Goal: Task Accomplishment & Management: Complete application form

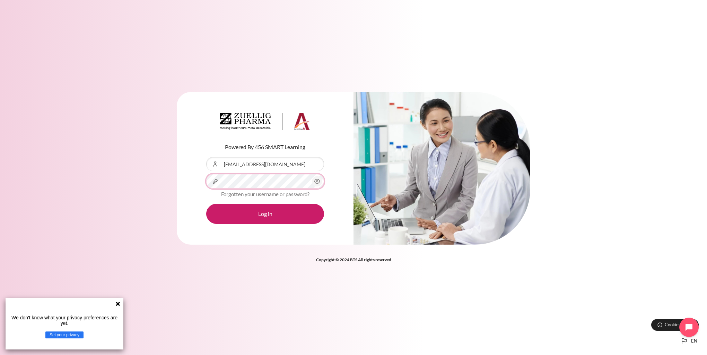
click at [206, 204] on button "Log in" at bounding box center [265, 214] width 118 height 20
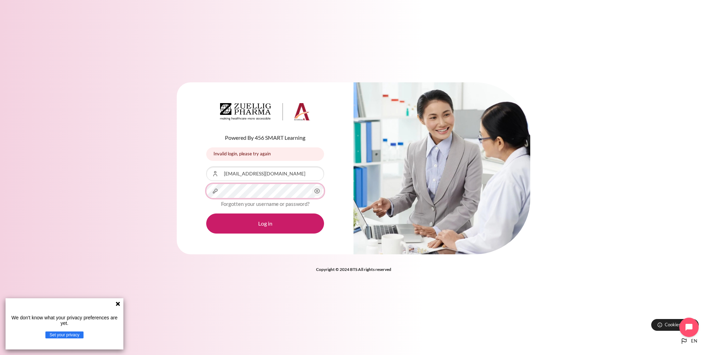
click at [206, 214] on button "Log in" at bounding box center [265, 224] width 118 height 20
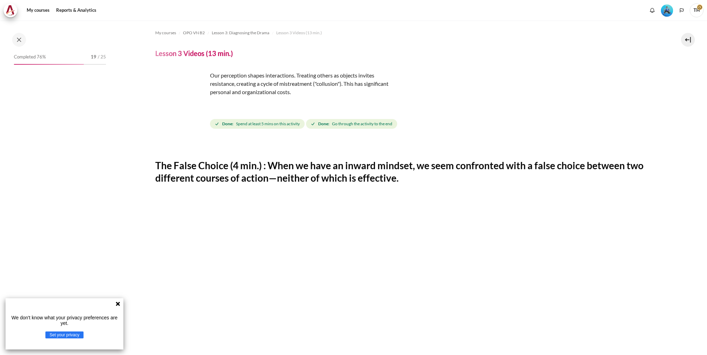
click at [171, 49] on h4 "Lesson 3 Videos (13 min.)" at bounding box center [194, 53] width 78 height 9
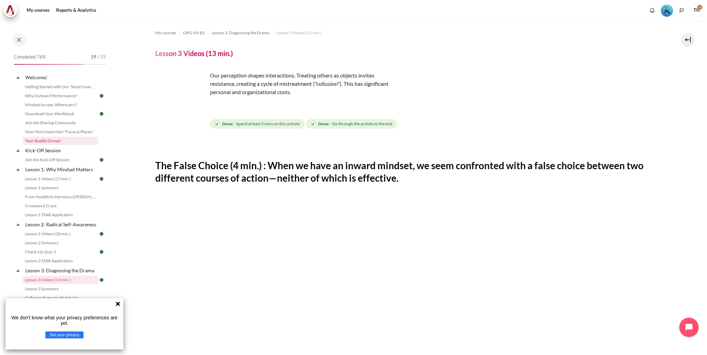
scroll to position [312, 0]
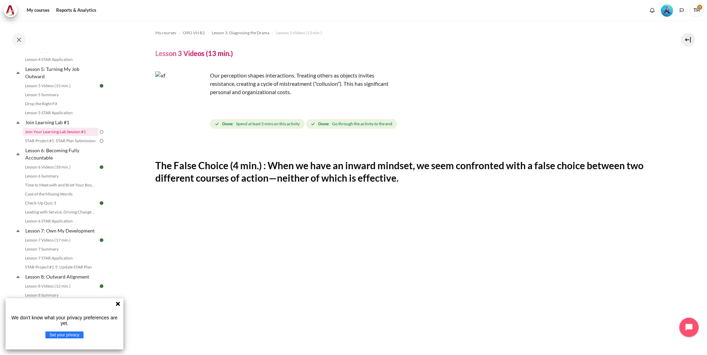
click at [62, 136] on link "Join Your Learning Lab Session #1" at bounding box center [61, 132] width 76 height 8
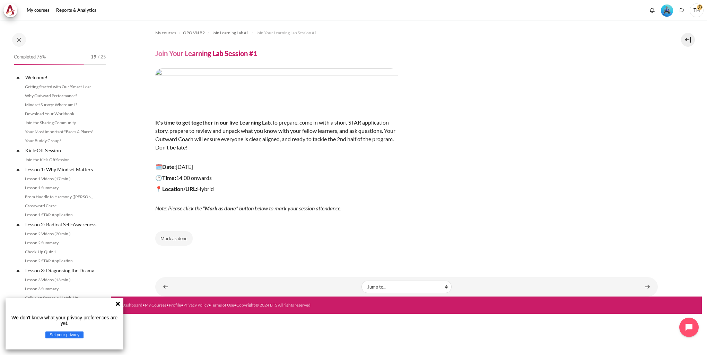
scroll to position [257, 0]
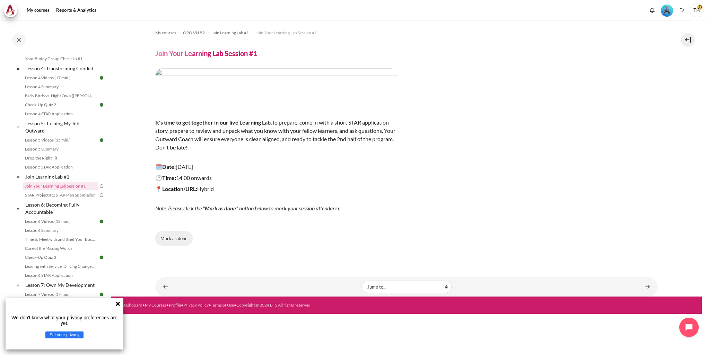
click at [172, 239] on button "Mark as done" at bounding box center [173, 238] width 37 height 15
click at [84, 200] on link "STAR Project #1: STAR Plan Submission" at bounding box center [61, 195] width 76 height 8
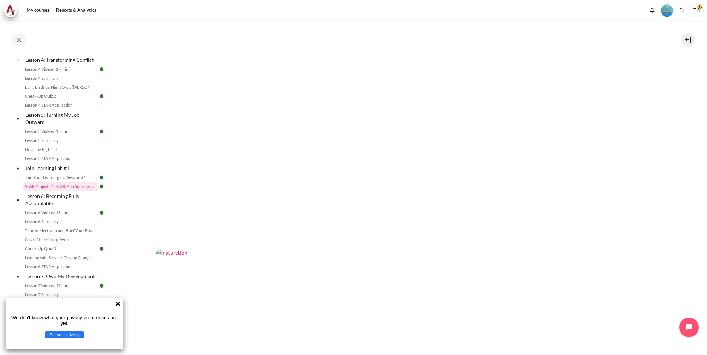
scroll to position [411, 0]
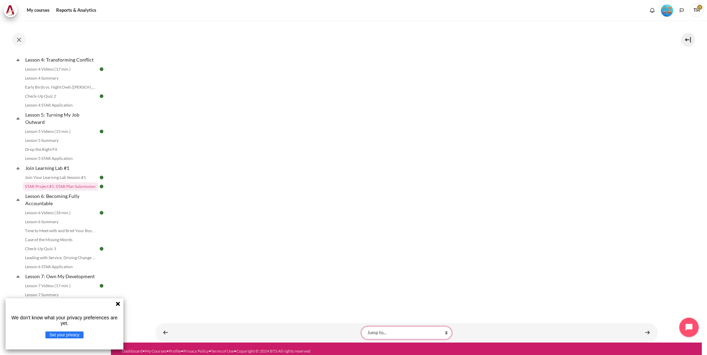
click at [383, 327] on select "Jump to... Getting Started with Our 'Smart-Learning' Platform Why Outward Perfo…" at bounding box center [406, 333] width 90 height 12
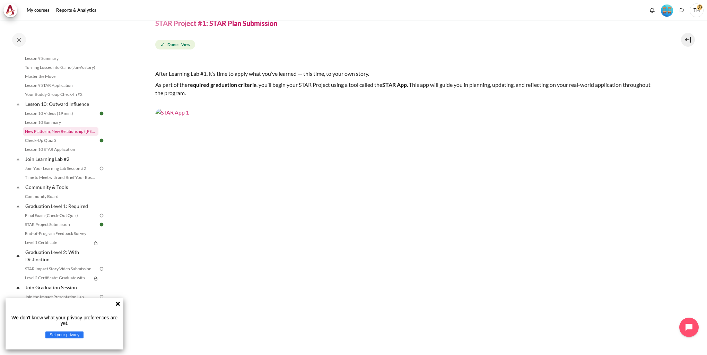
scroll to position [647, 0]
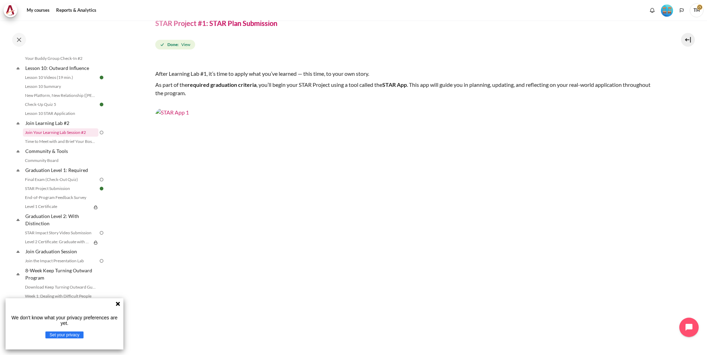
click at [70, 137] on link "Join Your Learning Lab Session #2" at bounding box center [61, 133] width 76 height 8
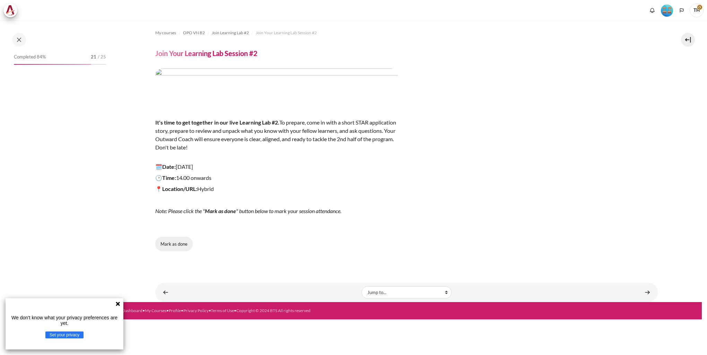
click at [174, 247] on button "Mark as done" at bounding box center [173, 244] width 37 height 15
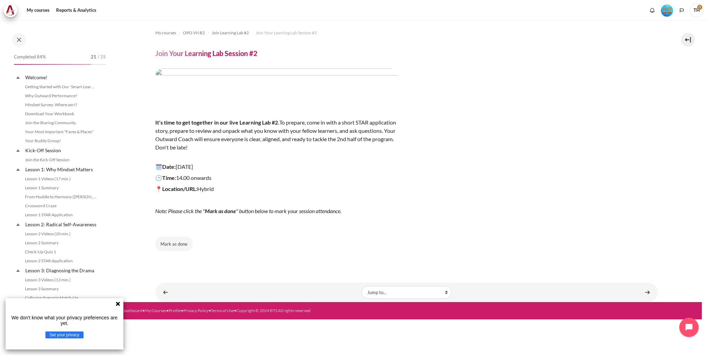
scroll to position [594, 0]
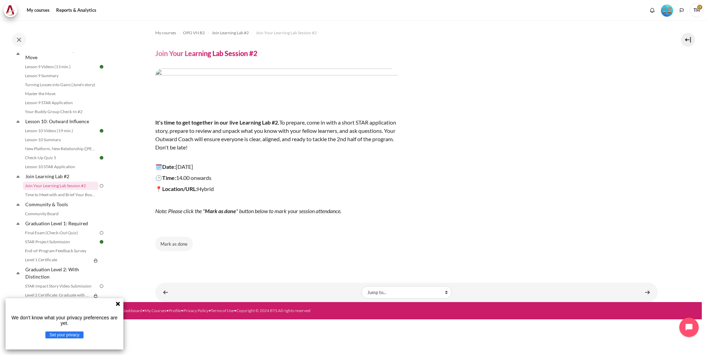
click at [324, 225] on div "It's time to get together in our live Learning Lab #2. To prepare, come in with…" at bounding box center [276, 148] width 243 height 158
click at [174, 246] on button "Mark as done" at bounding box center [173, 244] width 37 height 15
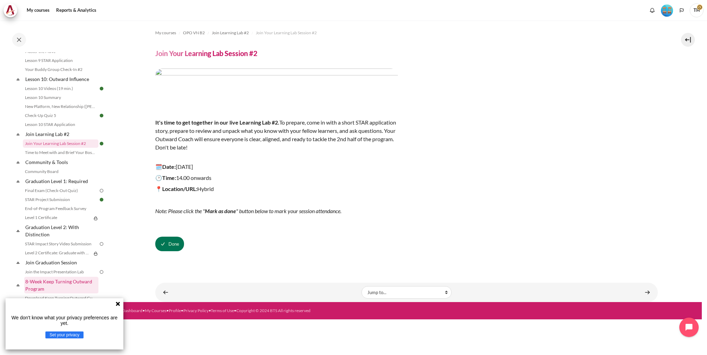
scroll to position [698, 0]
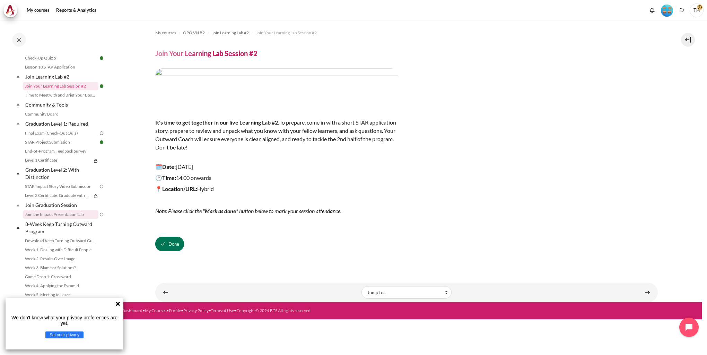
click at [69, 219] on link "Join the Impact Presentation Lab" at bounding box center [61, 215] width 76 height 8
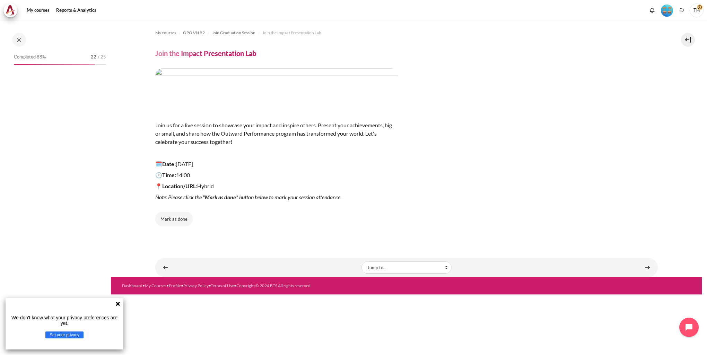
scroll to position [702, 0]
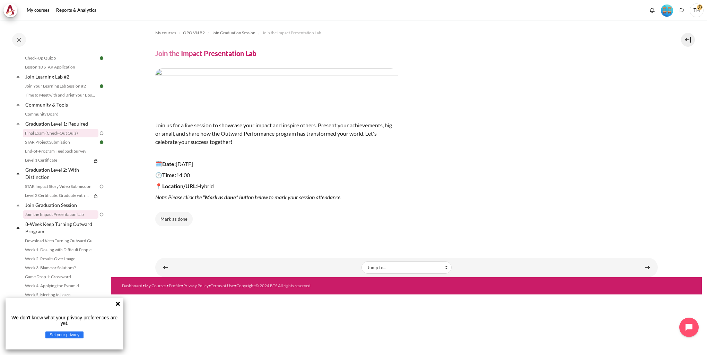
click at [63, 134] on link "Final Exam (Check-Out Quiz)" at bounding box center [61, 133] width 76 height 8
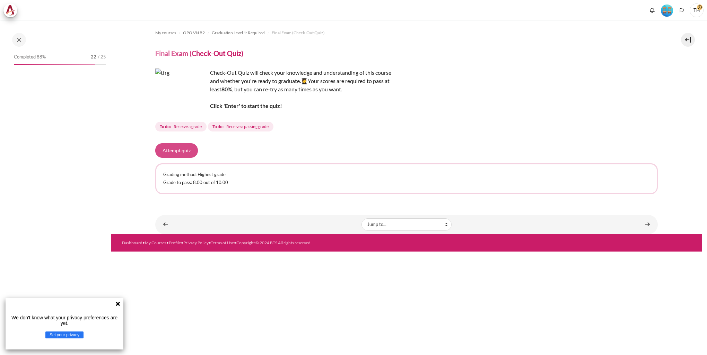
click at [184, 153] on button "Attempt quiz" at bounding box center [176, 150] width 43 height 15
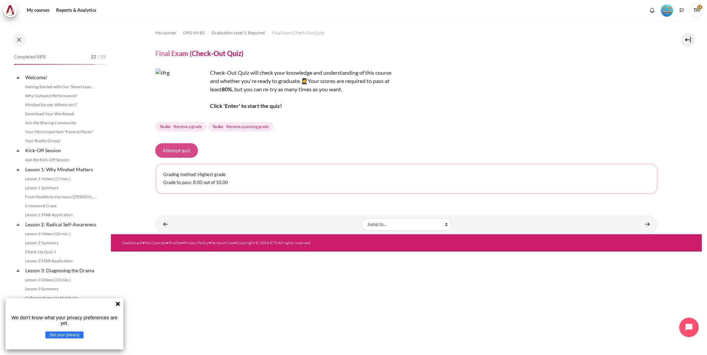
scroll to position [641, 0]
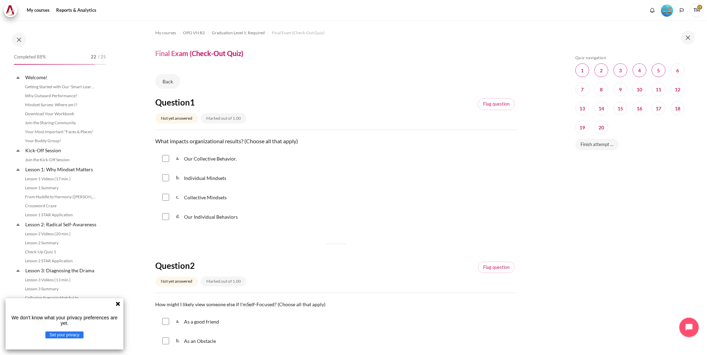
scroll to position [641, 0]
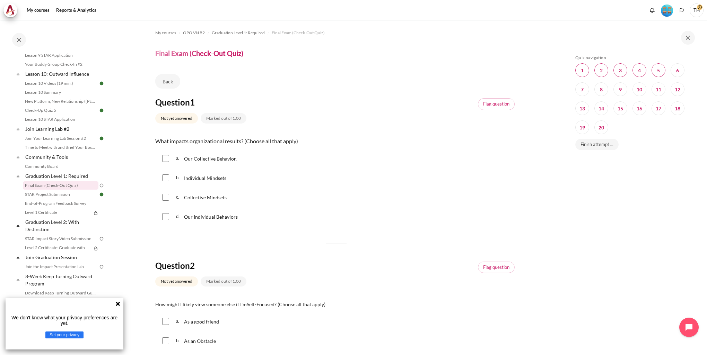
click at [170, 161] on div "a. Our Collective Behavior." at bounding box center [336, 159] width 362 height 18
click at [165, 157] on input "Content" at bounding box center [165, 158] width 7 height 7
checkbox input "true"
click at [164, 180] on input "Content" at bounding box center [165, 178] width 7 height 7
checkbox input "true"
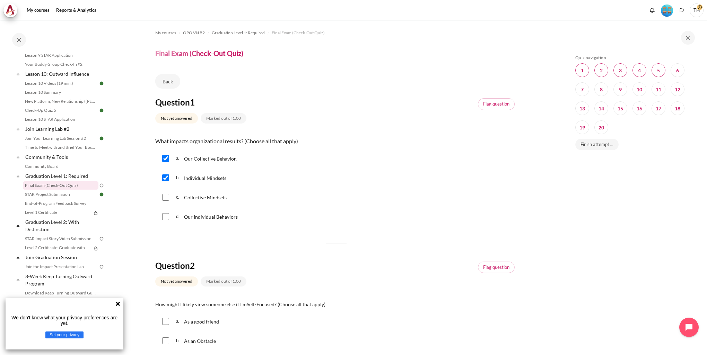
click at [166, 191] on div "c. Collective Mindsets" at bounding box center [336, 197] width 362 height 18
click at [165, 199] on input "Content" at bounding box center [165, 197] width 7 height 7
checkbox input "true"
click at [164, 219] on input "Content" at bounding box center [165, 216] width 7 height 7
checkbox input "true"
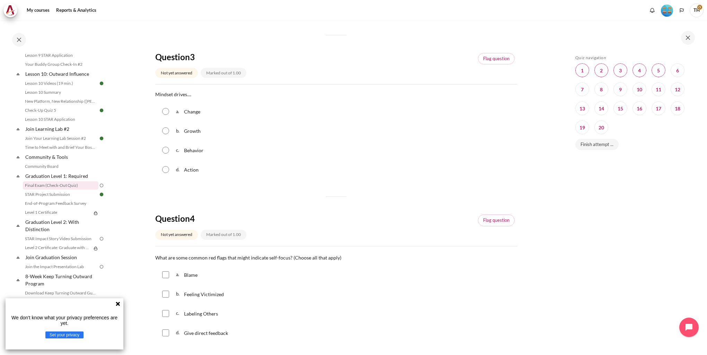
scroll to position [381, 0]
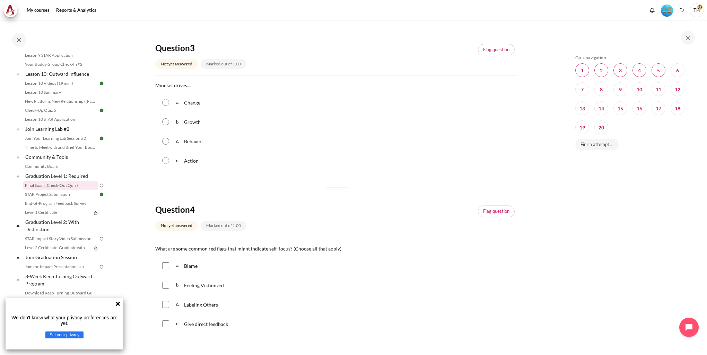
click at [183, 274] on div "a. Blame" at bounding box center [336, 266] width 362 height 18
click at [182, 268] on span "a." at bounding box center [179, 266] width 7 height 11
checkbox input "true"
click at [169, 287] on div "b. Feeling Victimized" at bounding box center [336, 285] width 362 height 18
click at [164, 310] on div "c. Labeling Others" at bounding box center [336, 305] width 362 height 18
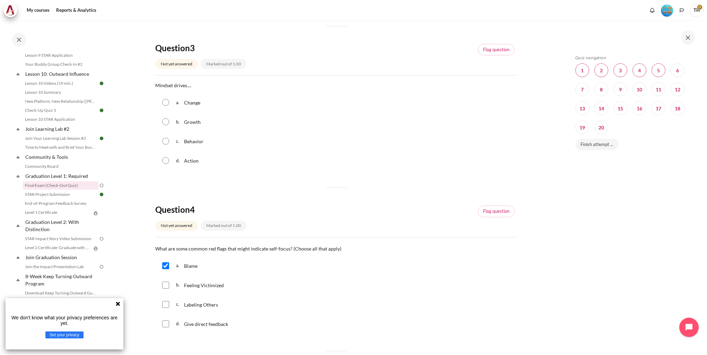
click at [166, 285] on input "Content" at bounding box center [165, 285] width 7 height 7
checkbox input "true"
click at [166, 308] on input "Content" at bounding box center [165, 304] width 7 height 7
checkbox input "true"
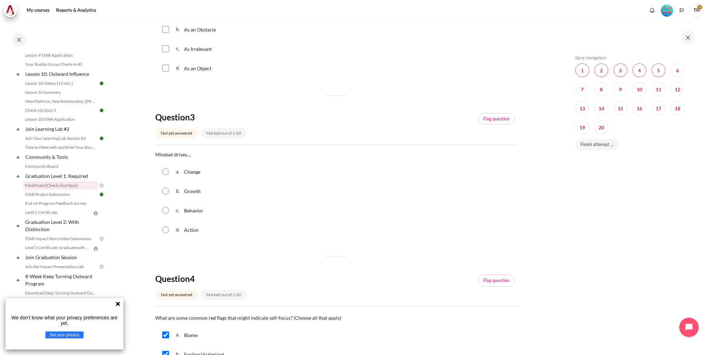
scroll to position [173, 0]
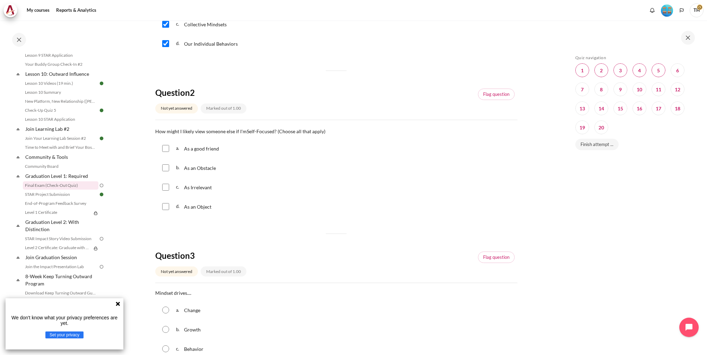
click at [166, 168] on input "Content" at bounding box center [165, 168] width 7 height 7
checkbox input "true"
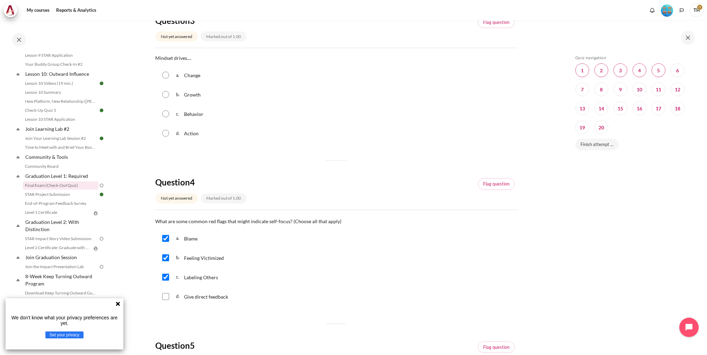
scroll to position [381, 0]
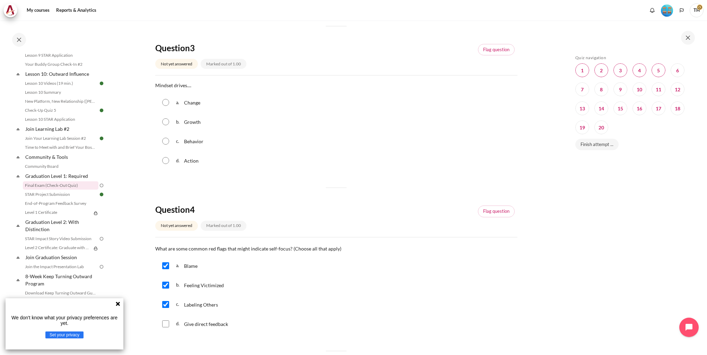
click at [165, 141] on input "Content" at bounding box center [165, 141] width 7 height 7
radio input "true"
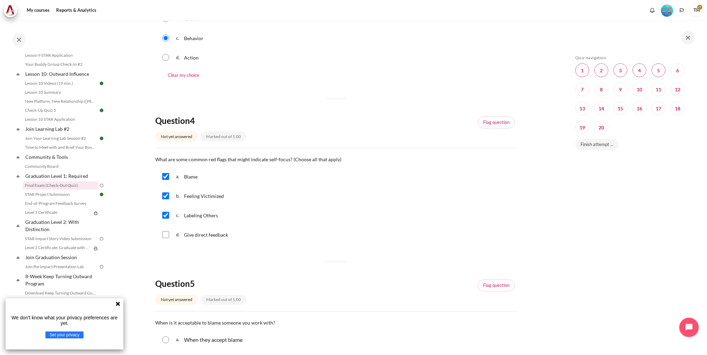
scroll to position [554, 0]
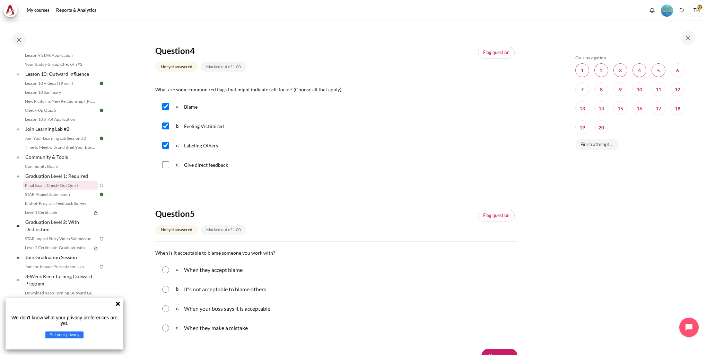
click at [213, 291] on p "It's not acceptable to blame others" at bounding box center [225, 289] width 82 height 8
radio input "true"
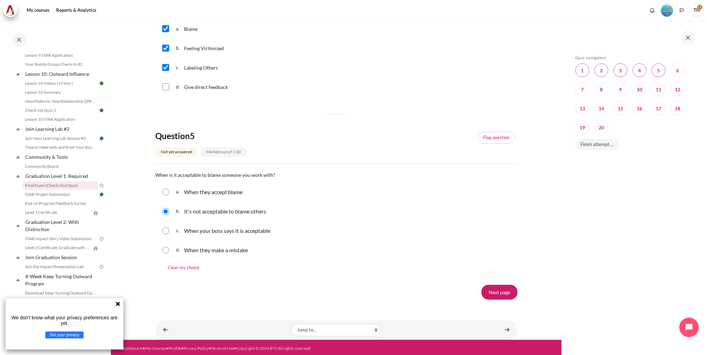
scroll to position [635, 0]
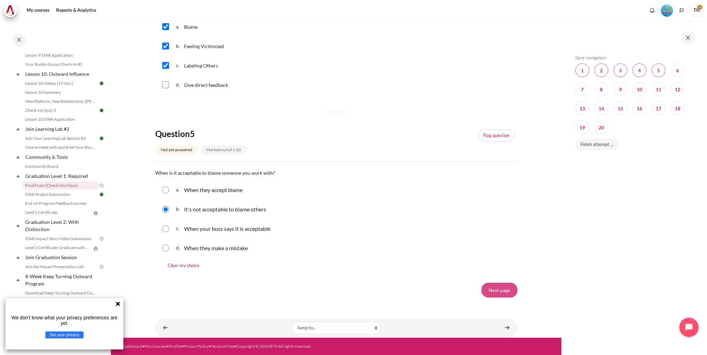
click at [502, 292] on input "Next page" at bounding box center [499, 290] width 36 height 15
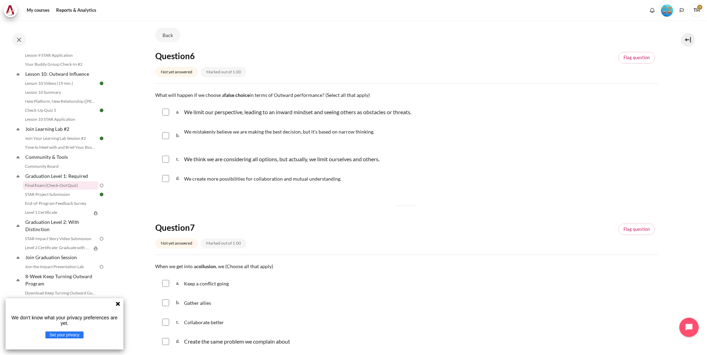
scroll to position [104, 0]
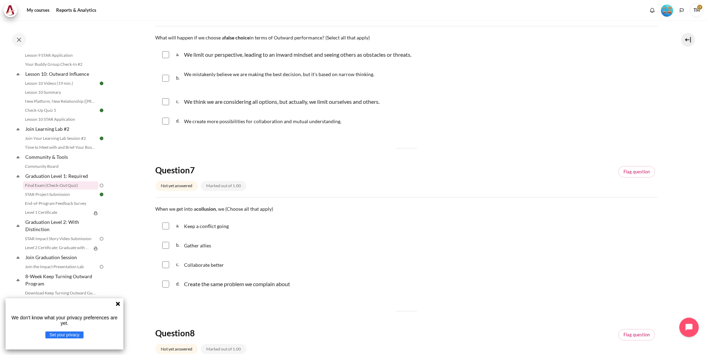
click at [165, 229] on input "Content" at bounding box center [165, 226] width 7 height 7
checkbox input "true"
click at [162, 266] on input "Content" at bounding box center [165, 265] width 7 height 7
checkbox input "true"
click at [164, 288] on input "Content" at bounding box center [165, 284] width 7 height 7
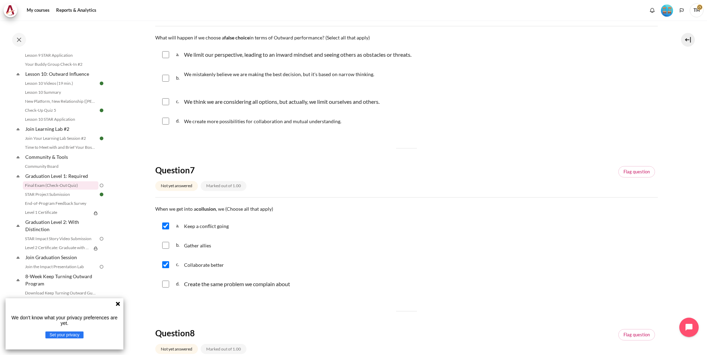
checkbox input "true"
click at [165, 247] on input "Content" at bounding box center [165, 245] width 7 height 7
checkbox input "true"
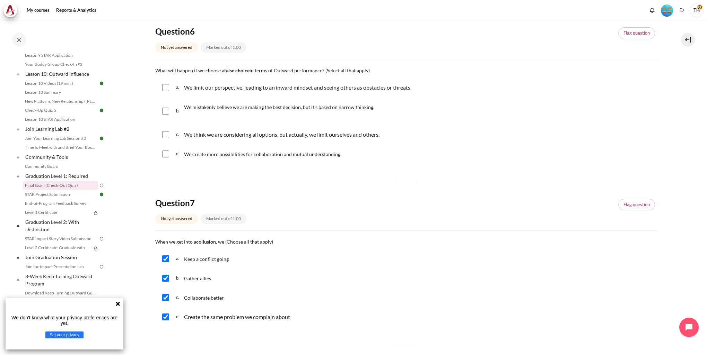
scroll to position [35, 0]
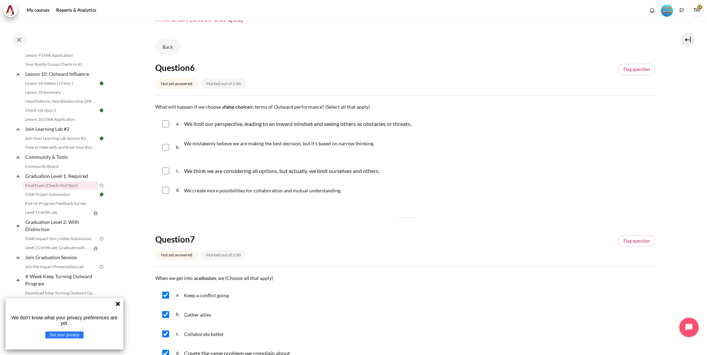
click at [169, 125] on div "a. We limit our perspective, leading to an inward mindset and seeing others as …" at bounding box center [406, 124] width 502 height 18
click at [165, 118] on div "a. We limit our perspective, leading to an inward mindset and seeing others as …" at bounding box center [406, 124] width 502 height 18
click at [166, 149] on input "Content" at bounding box center [165, 147] width 7 height 7
checkbox input "true"
click at [162, 124] on input "Content" at bounding box center [165, 124] width 7 height 7
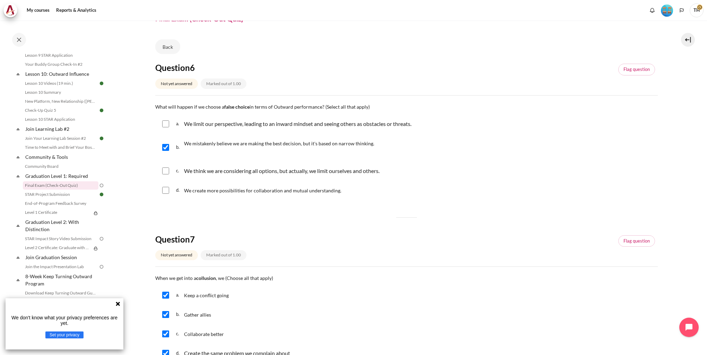
checkbox input "true"
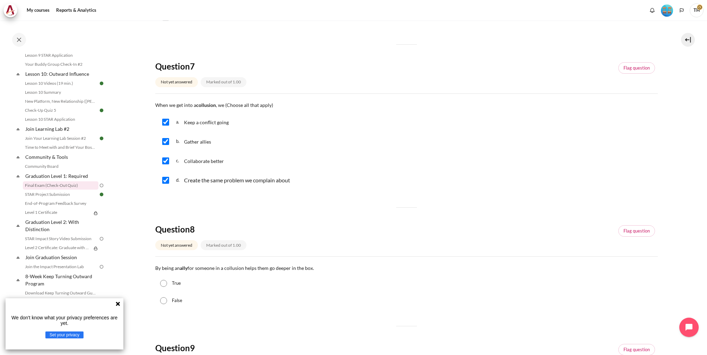
click at [171, 283] on div "True" at bounding box center [406, 283] width 502 height 17
click at [159, 285] on div "True" at bounding box center [406, 283] width 502 height 17
click at [166, 286] on input "True" at bounding box center [163, 283] width 7 height 7
radio input "true"
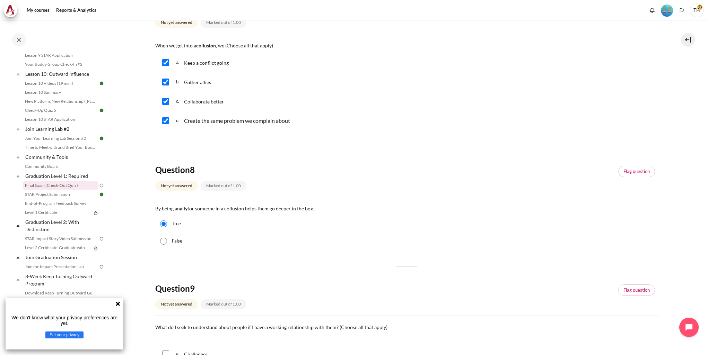
scroll to position [346, 0]
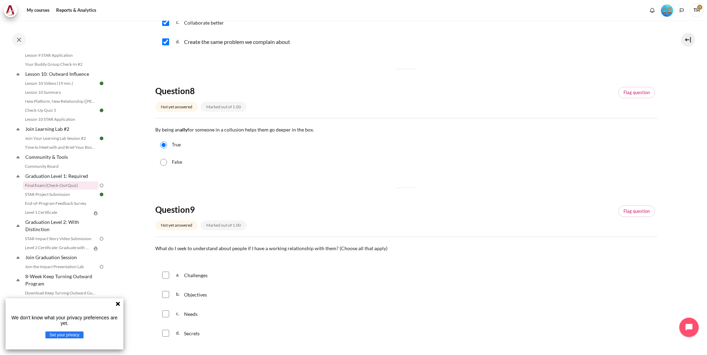
click at [169, 275] on div "a. Challenges" at bounding box center [406, 275] width 502 height 18
click at [166, 274] on input "Content" at bounding box center [165, 275] width 7 height 7
checkbox input "true"
click at [166, 296] on input "Content" at bounding box center [165, 294] width 7 height 7
checkbox input "true"
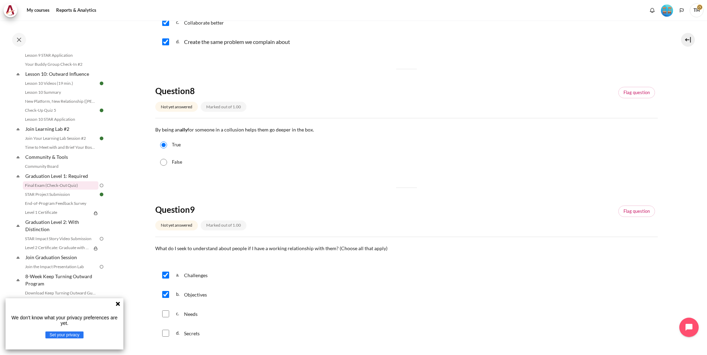
click at [165, 317] on input "Content" at bounding box center [165, 314] width 7 height 7
checkbox input "true"
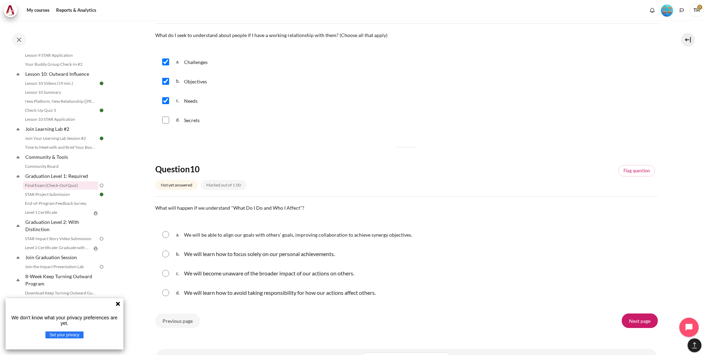
scroll to position [591, 0]
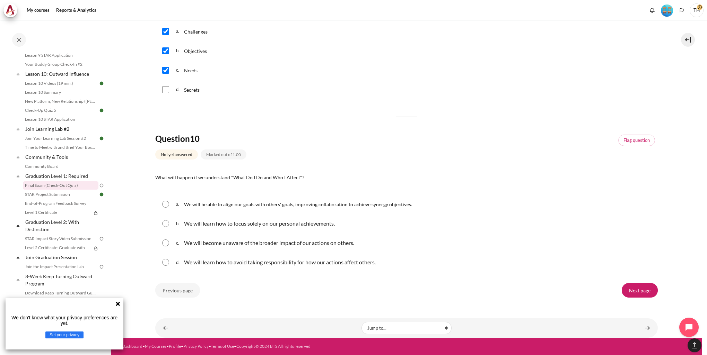
click at [296, 206] on span "We will be able to align our goals with others' goals, improving collaboration …" at bounding box center [298, 205] width 228 height 6
radio input "true"
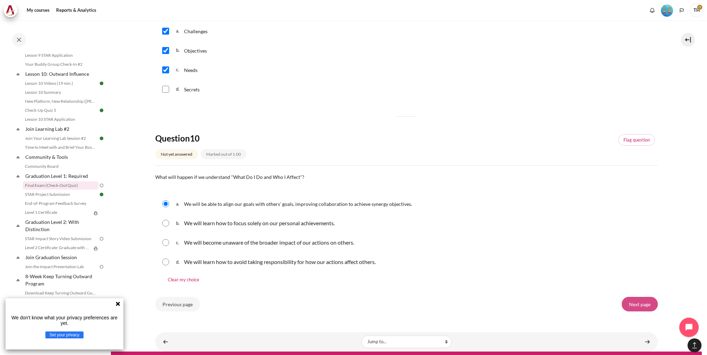
click at [643, 310] on input "Next page" at bounding box center [639, 304] width 36 height 15
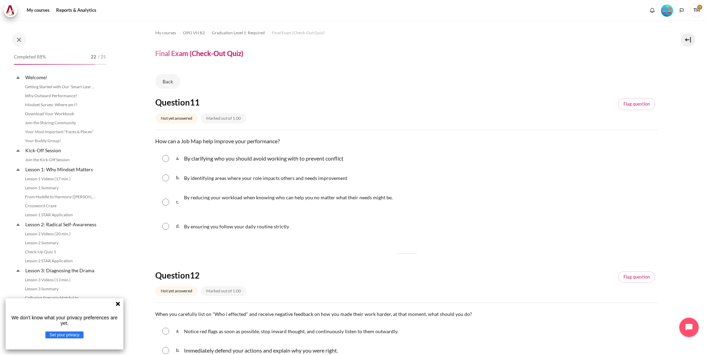
scroll to position [641, 0]
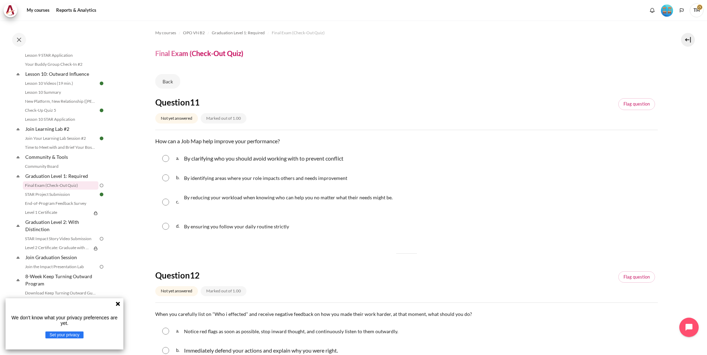
click at [169, 179] on div "b. By identifying areas where your role impacts others and needs improvement" at bounding box center [406, 178] width 502 height 18
click at [165, 177] on input "Content" at bounding box center [165, 178] width 7 height 7
radio input "true"
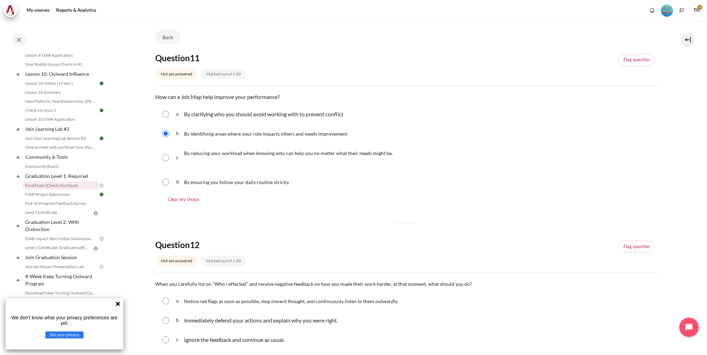
scroll to position [69, 0]
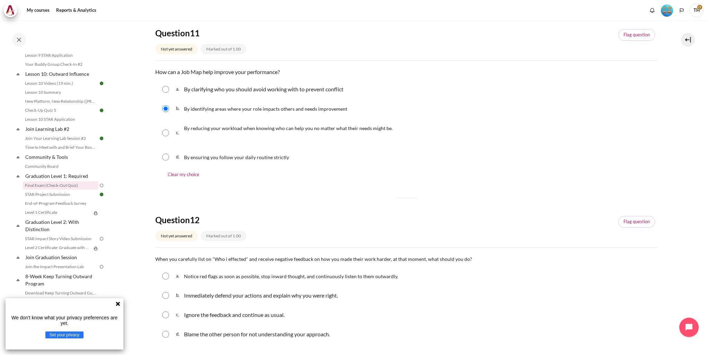
drag, startPoint x: 177, startPoint y: 281, endPoint x: 174, endPoint y: 282, distance: 3.6
click at [177, 281] on span "a." at bounding box center [179, 276] width 7 height 11
radio input "true"
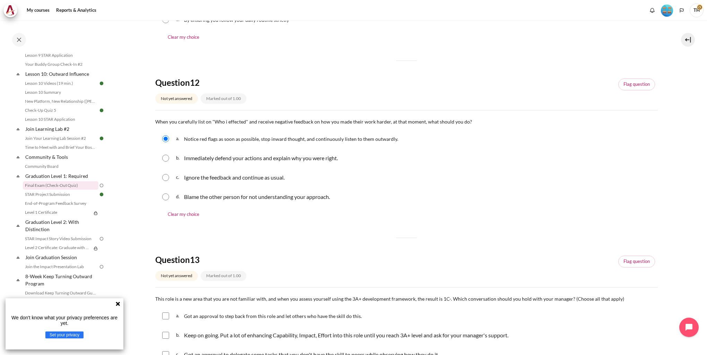
scroll to position [277, 0]
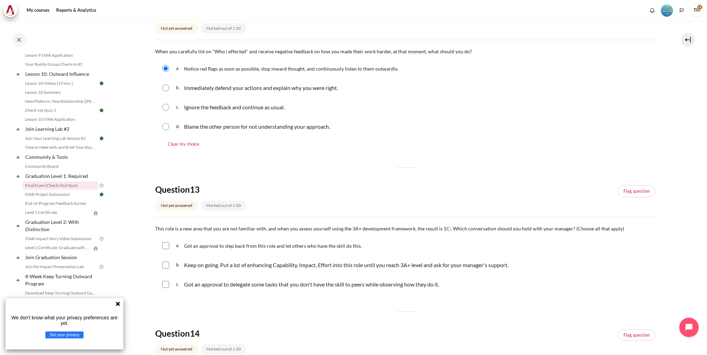
click at [164, 245] on input "Content" at bounding box center [165, 246] width 7 height 7
checkbox input "true"
click at [165, 288] on input "Content" at bounding box center [165, 284] width 7 height 7
checkbox input "true"
click at [162, 267] on input "Content" at bounding box center [165, 265] width 7 height 7
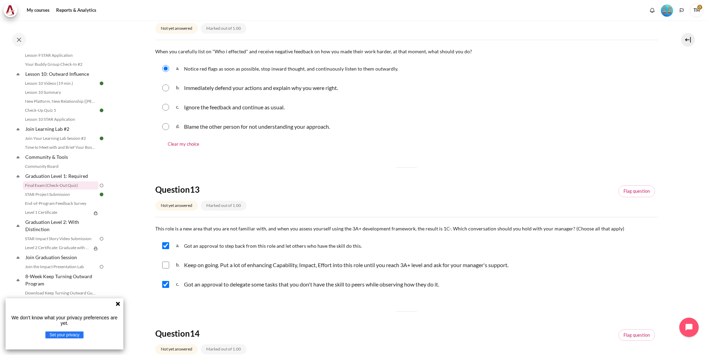
checkbox input "true"
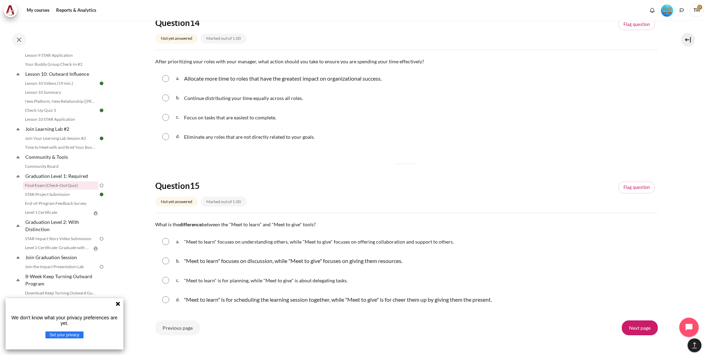
scroll to position [589, 0]
click at [168, 265] on div "b. "Meet to learn" focuses on discussion, while "Meet to give" focuses on givin…" at bounding box center [406, 261] width 502 height 18
click at [165, 259] on input "Content" at bounding box center [165, 260] width 7 height 7
radio input "true"
click at [166, 251] on div "a. "Meet to learn" focuses on understanding others, while "Meet to give" focuse…" at bounding box center [406, 270] width 502 height 76
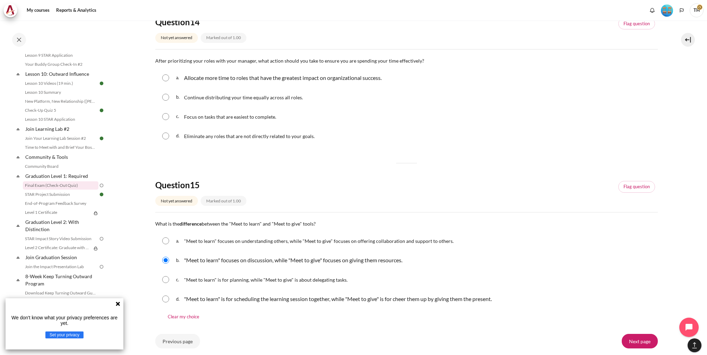
click at [166, 244] on input "Content" at bounding box center [165, 241] width 7 height 7
radio input "true"
click at [162, 79] on input "Content" at bounding box center [165, 77] width 7 height 7
radio input "true"
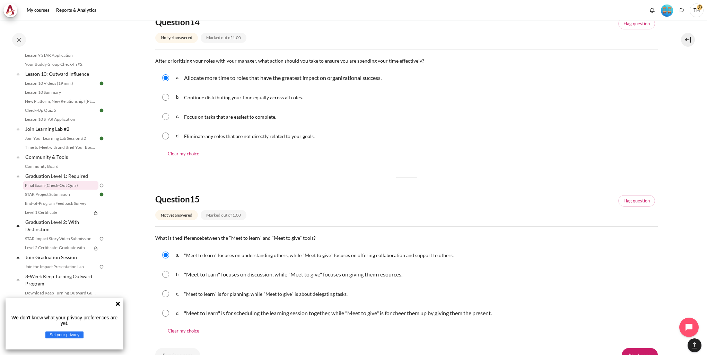
scroll to position [624, 0]
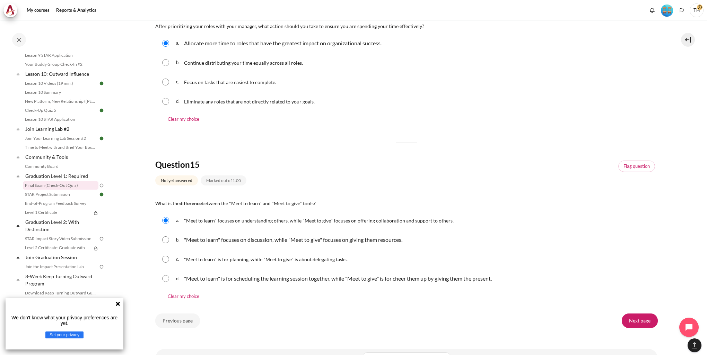
click at [170, 276] on div "d. "Meet to learn" is for scheduling the learning session together, while "Meet…" at bounding box center [406, 279] width 502 height 18
click at [166, 278] on input "Content" at bounding box center [165, 278] width 7 height 7
radio input "true"
click at [169, 220] on div "a. "Meet to learn" focuses on understanding others, while "Meet to give" focuse…" at bounding box center [406, 221] width 502 height 18
click at [167, 220] on input "Content" at bounding box center [165, 220] width 7 height 7
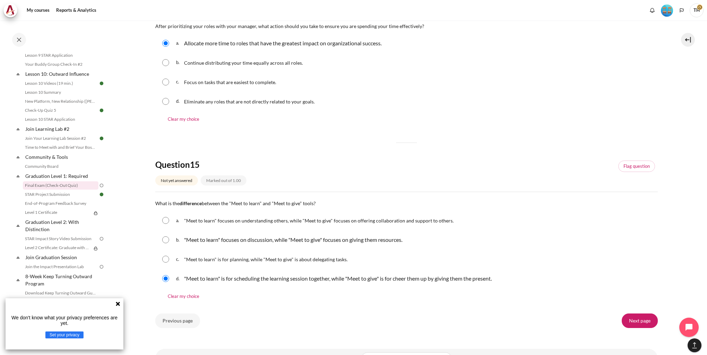
radio input "true"
click at [640, 314] on input "Next page" at bounding box center [639, 321] width 36 height 15
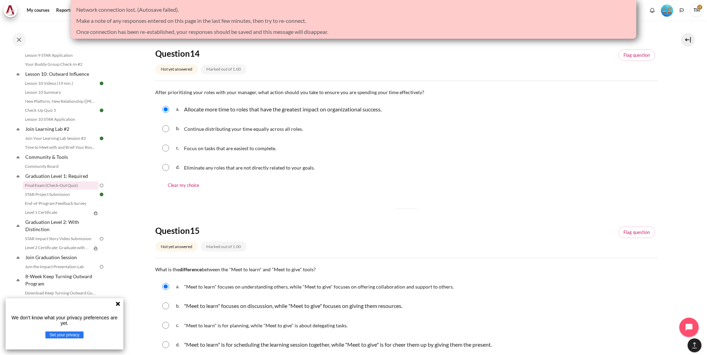
scroll to position [487, 0]
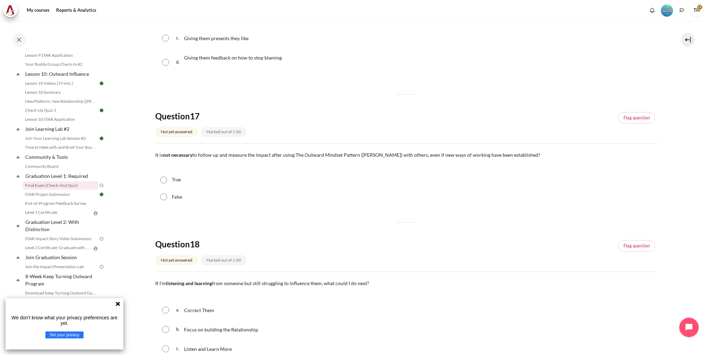
scroll to position [69, 0]
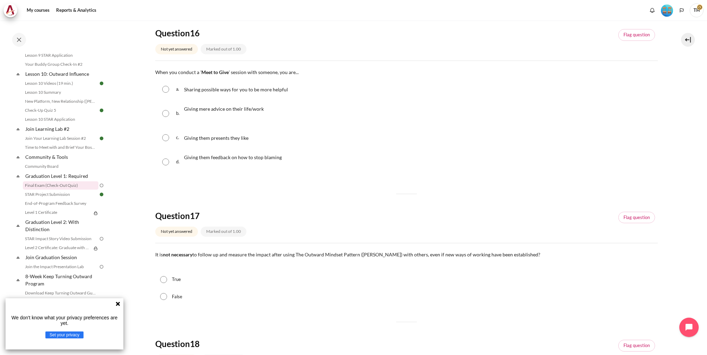
click at [164, 88] on input "Content" at bounding box center [165, 89] width 7 height 7
radio input "true"
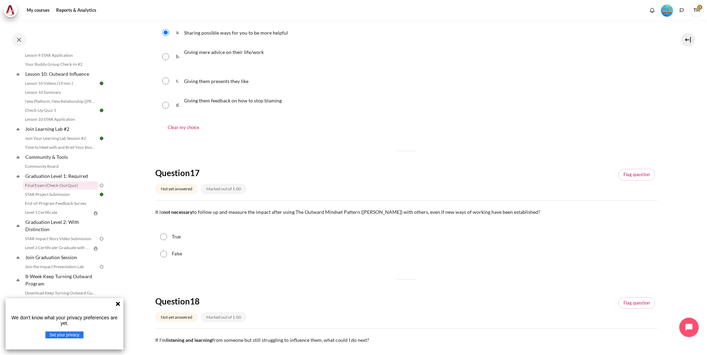
scroll to position [139, 0]
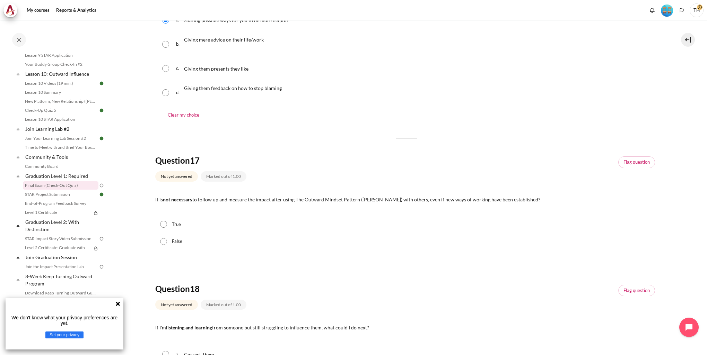
click at [162, 243] on input "False" at bounding box center [163, 241] width 7 height 7
radio input "true"
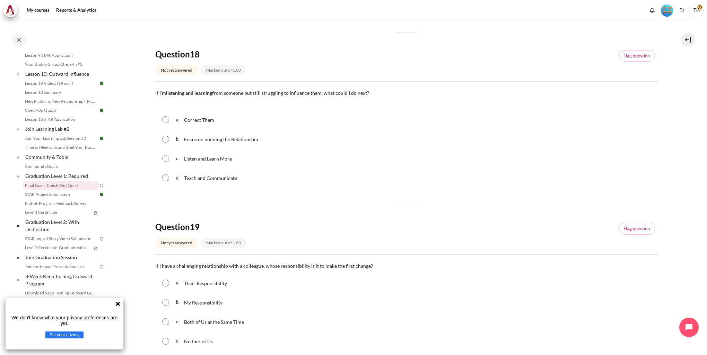
scroll to position [416, 0]
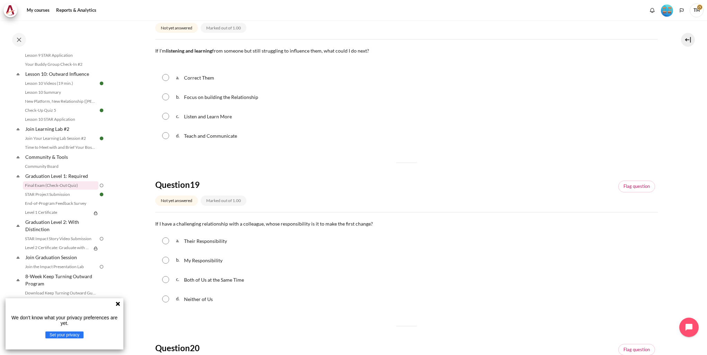
click at [184, 260] on span "My Responsibility" at bounding box center [203, 261] width 38 height 6
radio input "true"
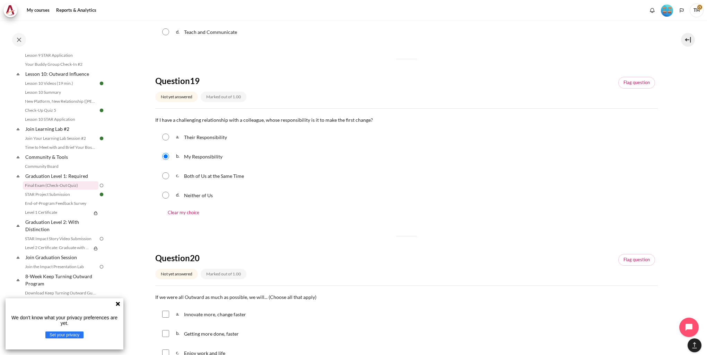
scroll to position [589, 0]
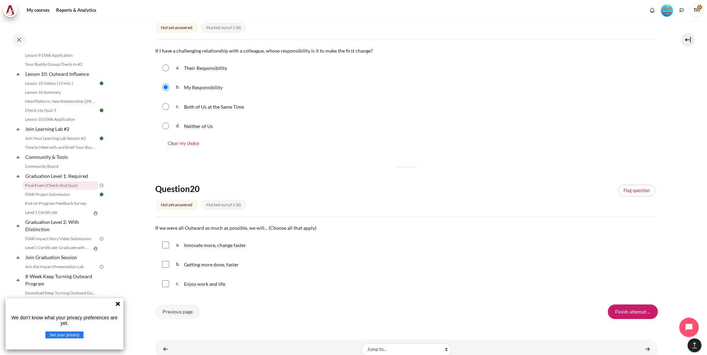
click at [165, 286] on input "Content" at bounding box center [165, 284] width 7 height 7
checkbox input "true"
click at [166, 247] on input "Content" at bounding box center [165, 245] width 7 height 7
checkbox input "true"
click at [163, 269] on div "b. Getting more done, faster" at bounding box center [406, 265] width 502 height 18
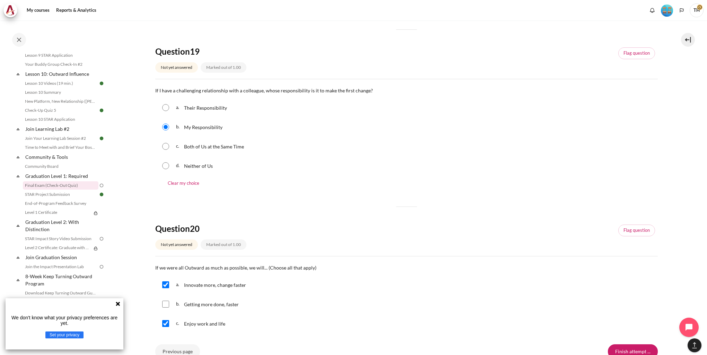
scroll to position [520, 0]
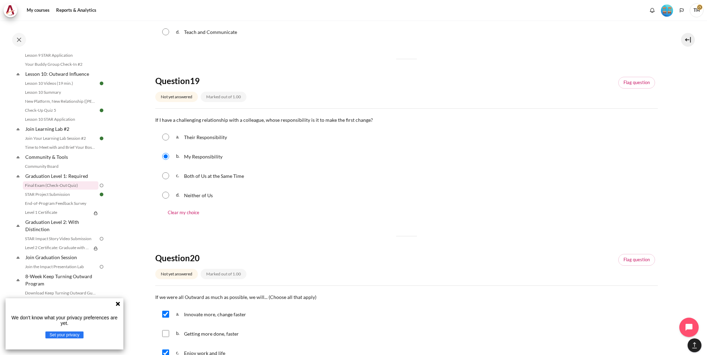
click at [166, 332] on input "Content" at bounding box center [165, 333] width 7 height 7
checkbox input "true"
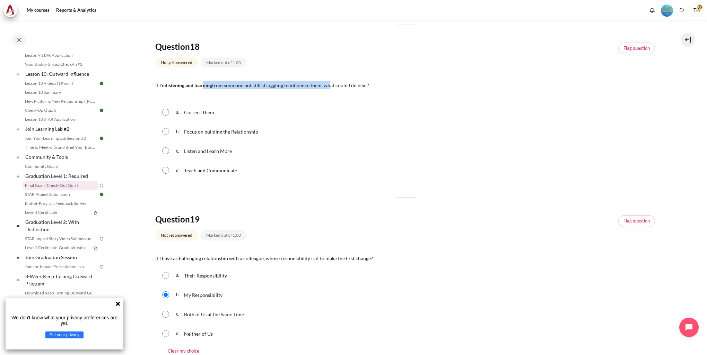
drag, startPoint x: 205, startPoint y: 88, endPoint x: 329, endPoint y: 89, distance: 124.4
click at [329, 89] on p "If I'm listening and learning from someone but still struggling to influence th…" at bounding box center [406, 85] width 502 height 8
click at [167, 178] on div "d. Teach and Communicate" at bounding box center [406, 170] width 502 height 18
click at [164, 171] on input "Content" at bounding box center [165, 170] width 7 height 7
radio input "true"
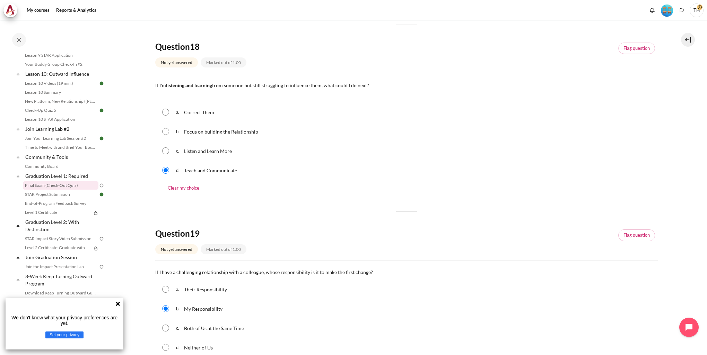
scroll to position [624, 0]
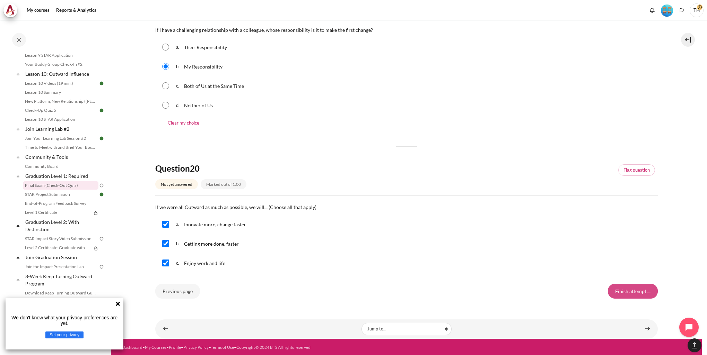
click at [619, 291] on input "Finish attempt ..." at bounding box center [633, 291] width 50 height 15
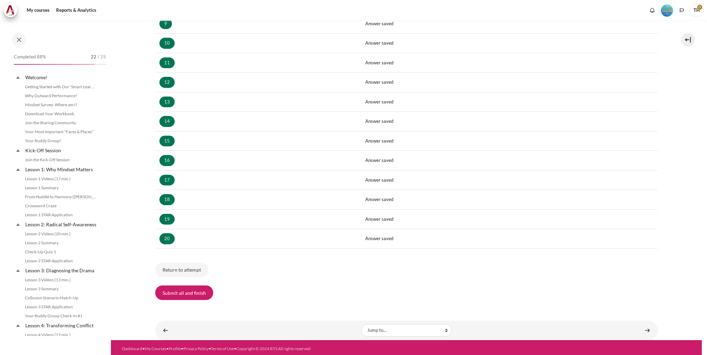
scroll to position [641, 0]
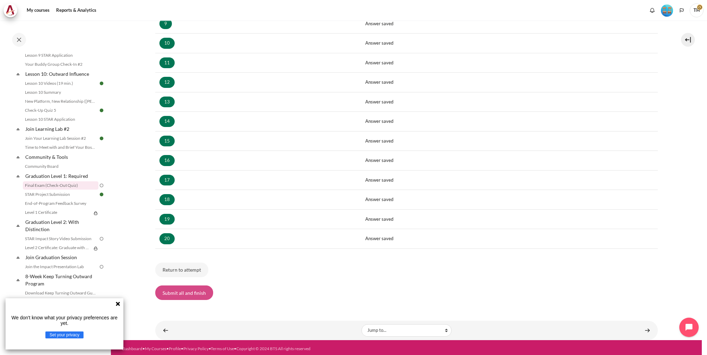
click at [200, 291] on button "Submit all and finish" at bounding box center [184, 293] width 58 height 15
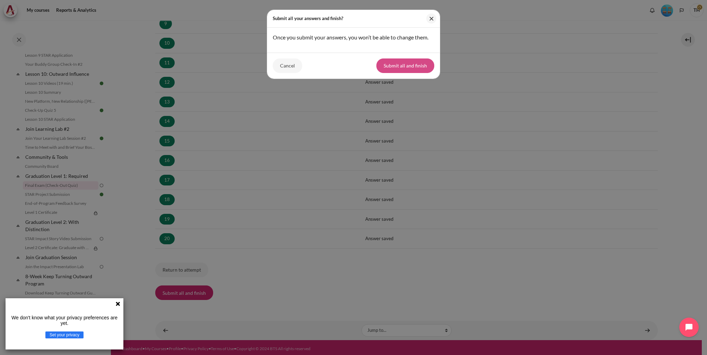
click at [383, 69] on button "Submit all and finish" at bounding box center [405, 66] width 58 height 15
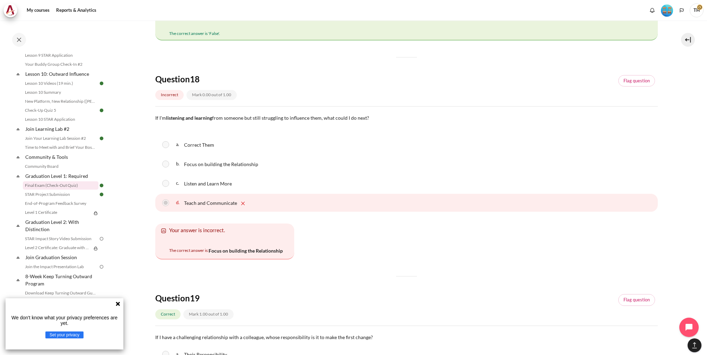
scroll to position [3880, 0]
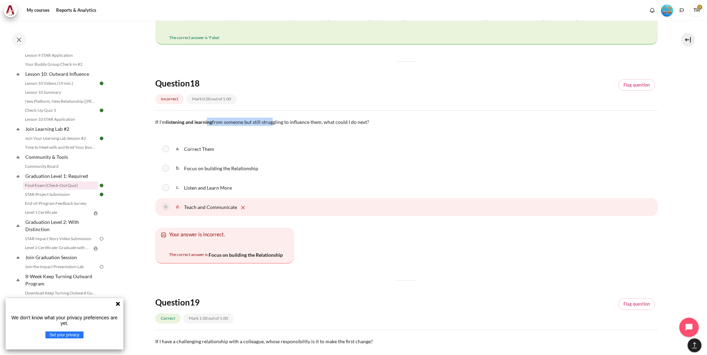
drag, startPoint x: 207, startPoint y: 127, endPoint x: 273, endPoint y: 130, distance: 66.6
click at [273, 126] on p "If I'm listening and learning from someone but still struggling to influence th…" at bounding box center [406, 122] width 502 height 8
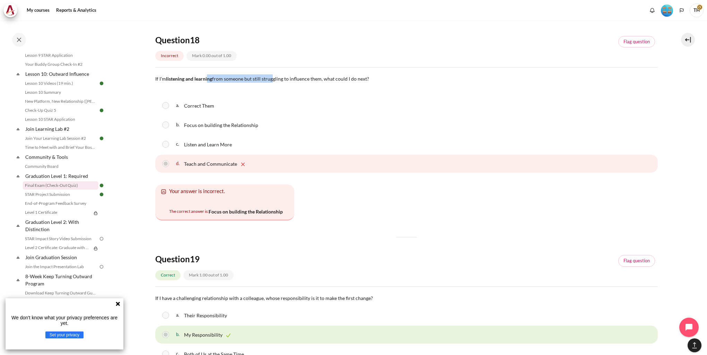
scroll to position [3915, 0]
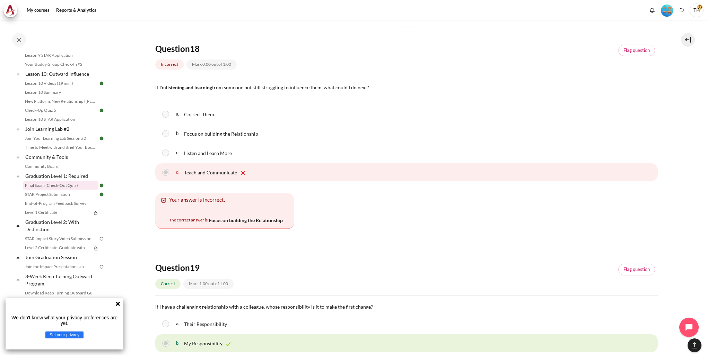
click at [285, 96] on div "If I'm listening and learning from someone but still struggling to influence th…" at bounding box center [406, 92] width 502 height 18
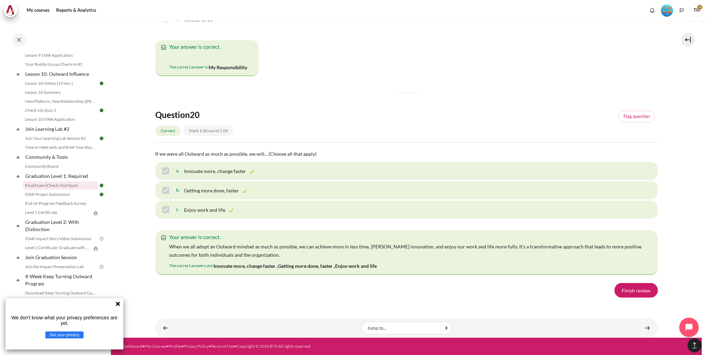
scroll to position [4787, 0]
click at [638, 288] on link "Finish review" at bounding box center [635, 290] width 43 height 15
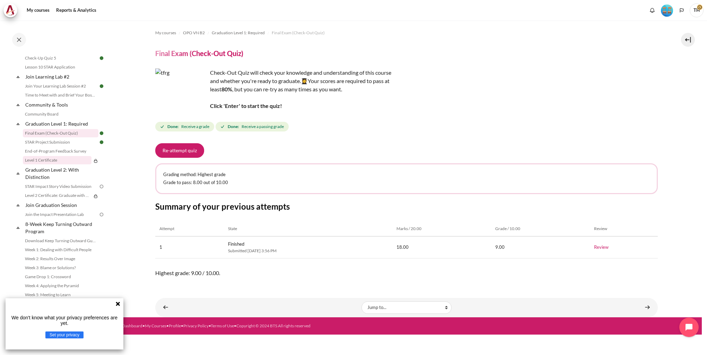
scroll to position [702, 0]
click at [117, 306] on icon at bounding box center [118, 304] width 6 height 6
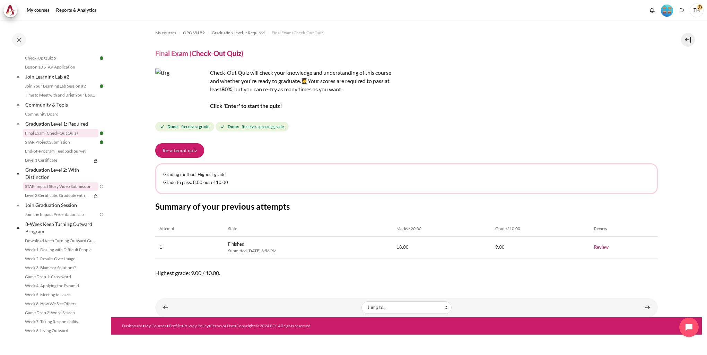
click at [47, 187] on link "STAR Impact Story Video Submission" at bounding box center [61, 187] width 76 height 8
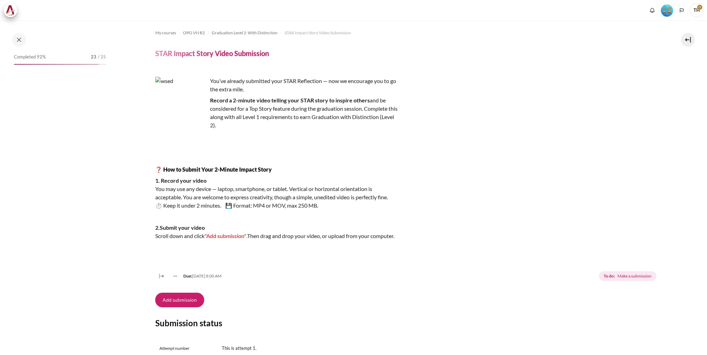
click at [179, 191] on p "1. Record your video You may use any device — laptop, smartphone, or tablet. Ve…" at bounding box center [276, 193] width 243 height 33
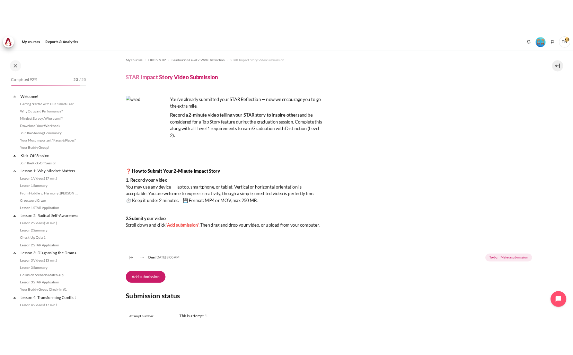
scroll to position [694, 0]
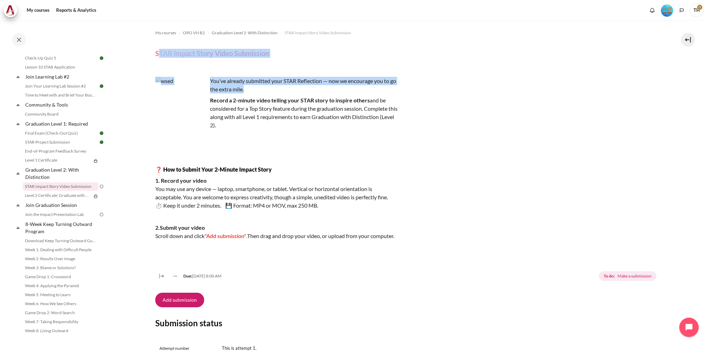
drag, startPoint x: 157, startPoint y: 54, endPoint x: 263, endPoint y: 91, distance: 112.5
click at [263, 91] on div "My courses OPO VN B2 Graduation Level 2: With Distinction STAR Impact Story Vid…" at bounding box center [406, 342] width 502 height 644
drag, startPoint x: 263, startPoint y: 91, endPoint x: 203, endPoint y: 60, distance: 67.9
click at [203, 60] on div "My courses OPO VN B2 Graduation Level 2: With Distinction STAR Impact Story Vid…" at bounding box center [406, 342] width 502 height 644
click at [160, 54] on h4 "STAR Impact Story Video Submission" at bounding box center [212, 53] width 114 height 9
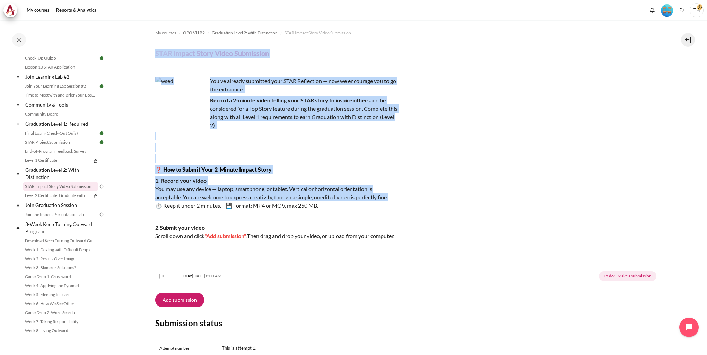
drag, startPoint x: 157, startPoint y: 55, endPoint x: 407, endPoint y: 195, distance: 286.6
click at [407, 195] on div "My courses OPO VN B2 Graduation Level 2: With Distinction STAR Impact Story Vid…" at bounding box center [406, 342] width 502 height 644
copy div "STAR Impact Story Video Submission You’ve already submitted your STAR Reflectio…"
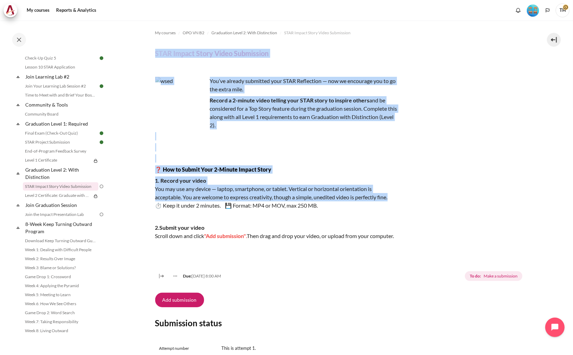
click at [262, 80] on p "You’ve already submitted your STAR Reflection — now we encourage you to go the …" at bounding box center [276, 85] width 243 height 17
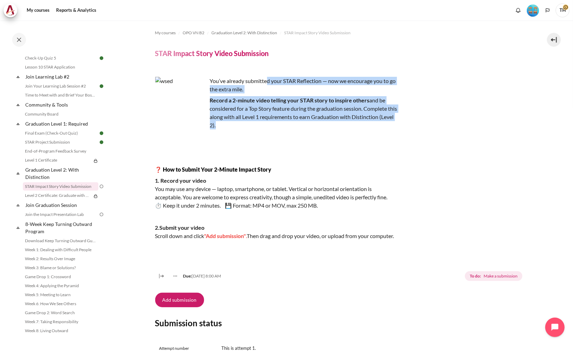
drag, startPoint x: 266, startPoint y: 82, endPoint x: 315, endPoint y: 127, distance: 66.7
click at [315, 127] on div "You’ve already submitted your STAR Reflection — now we encourage you to go the …" at bounding box center [276, 164] width 243 height 175
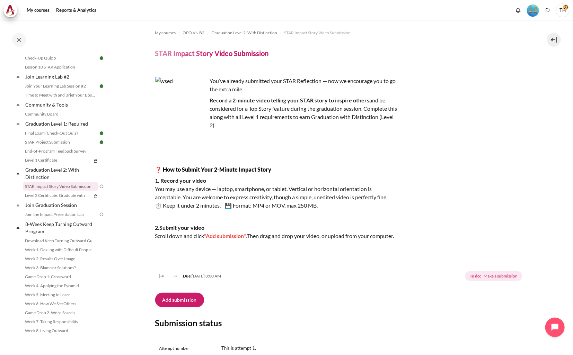
drag, startPoint x: 315, startPoint y: 127, endPoint x: 311, endPoint y: 143, distance: 16.6
click at [311, 143] on div "You’ve already submitted your STAR Reflection — now we encourage you to go the …" at bounding box center [276, 164] width 243 height 175
click at [308, 138] on p "Content" at bounding box center [276, 136] width 243 height 8
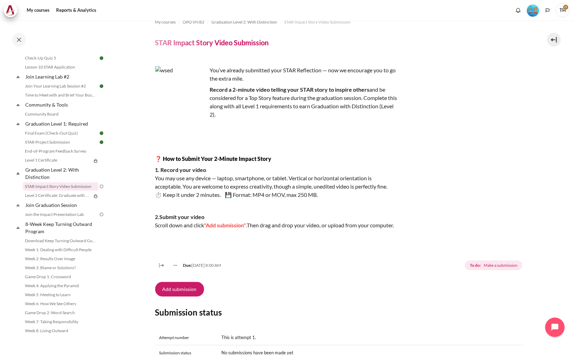
scroll to position [0, 0]
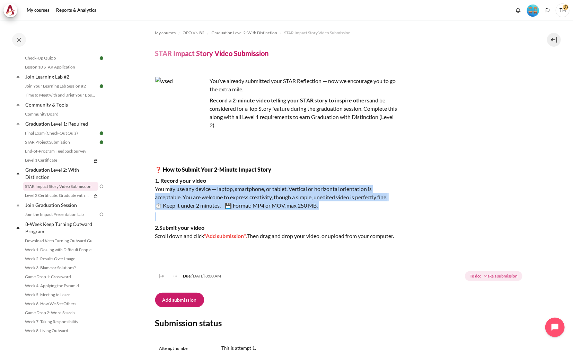
drag, startPoint x: 169, startPoint y: 189, endPoint x: 244, endPoint y: 220, distance: 81.2
click at [244, 220] on div "You’ve already submitted your STAR Reflection — now we encourage you to go the …" at bounding box center [276, 164] width 243 height 175
click at [244, 220] on p "Content" at bounding box center [276, 217] width 243 height 8
